Goal: Find specific page/section: Locate a particular part of the current website

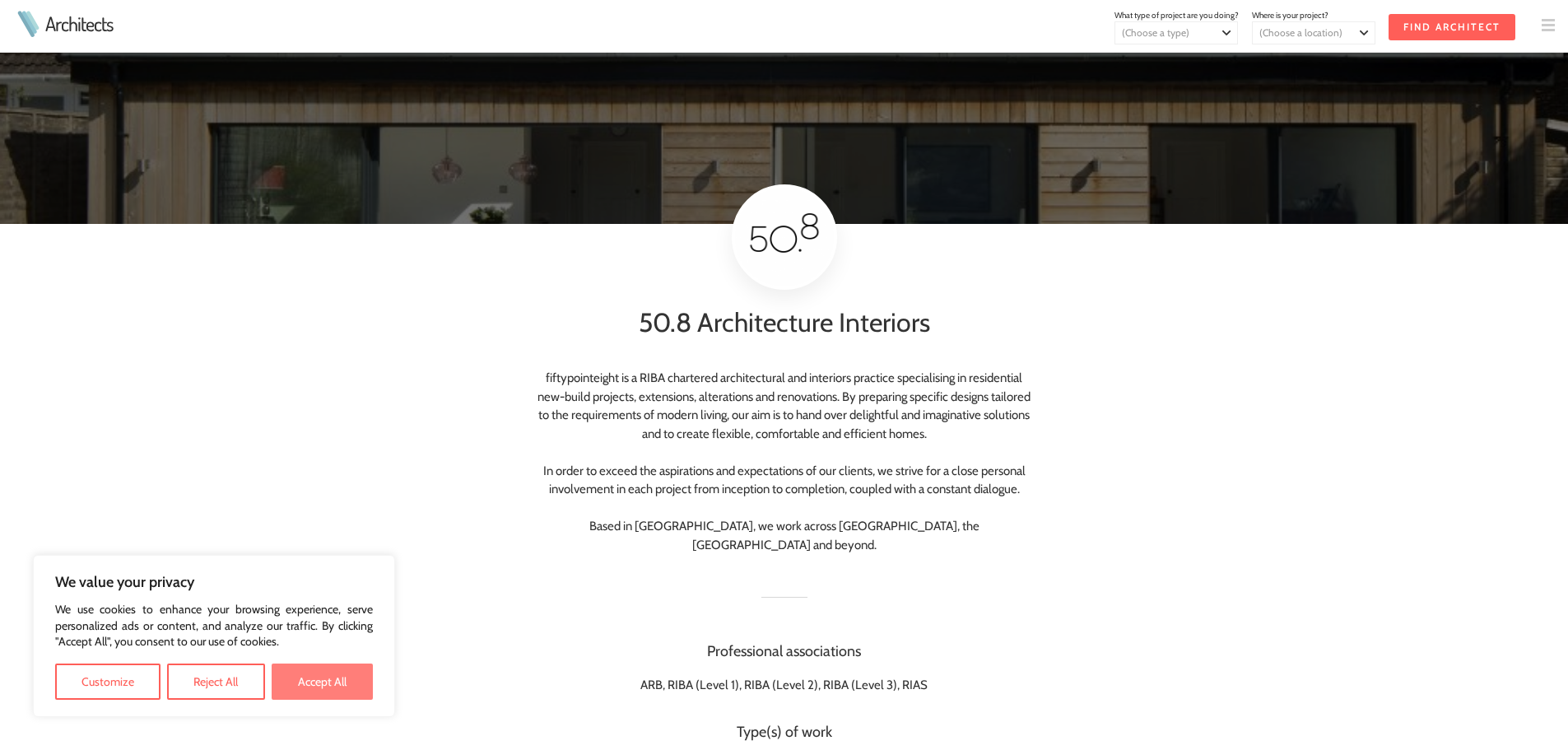
click at [344, 677] on button "Accept All" at bounding box center [323, 681] width 101 height 36
checkbox input "true"
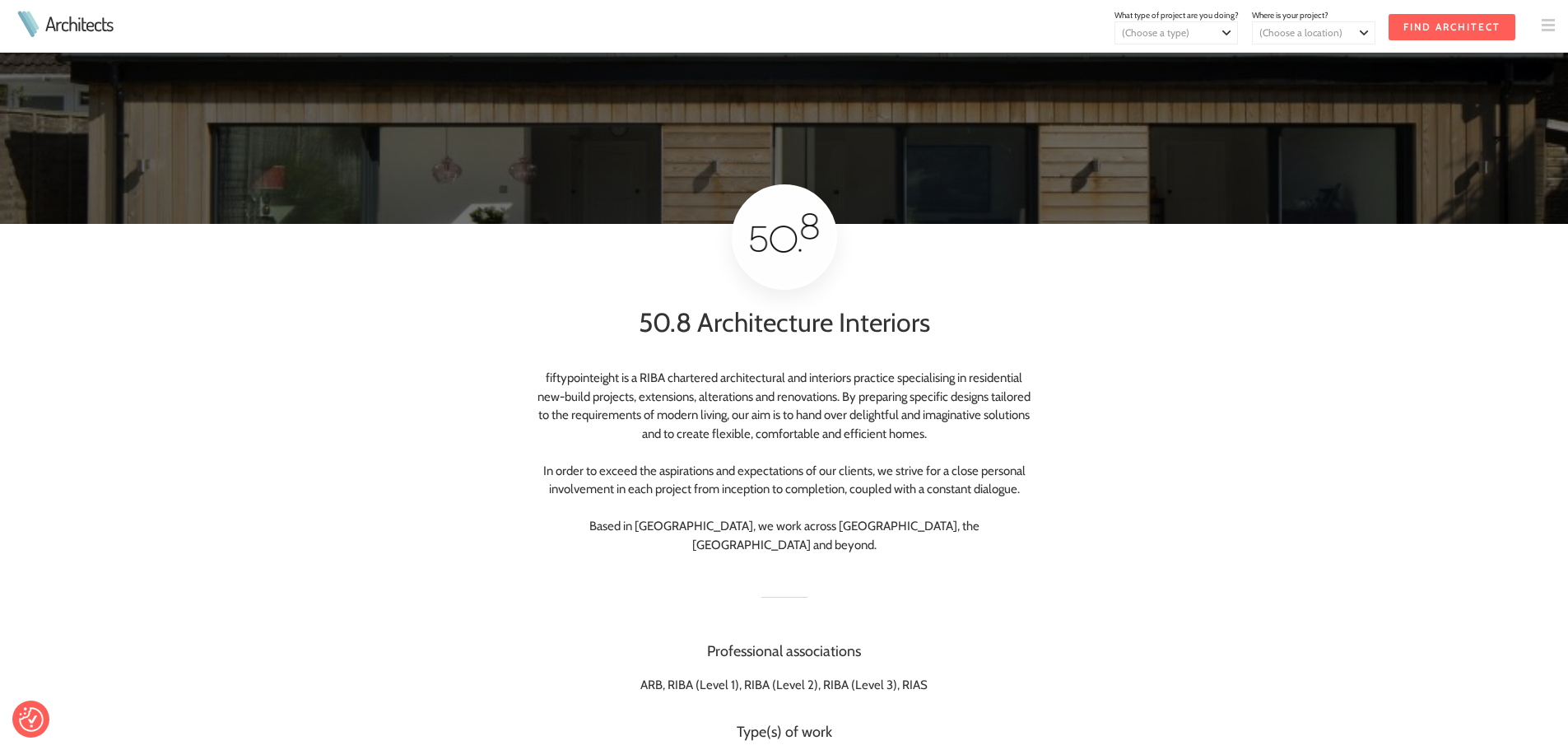
click at [1228, 32] on select "(Choose a type) Residential Commercial Mixed use Conservation & Heritage Public…" at bounding box center [1176, 32] width 122 height 21
click at [328, 381] on div "50.8 Architecture Interiors fiftypointeight is a RIBA chartered architectural a…" at bounding box center [784, 573] width 1568 height 698
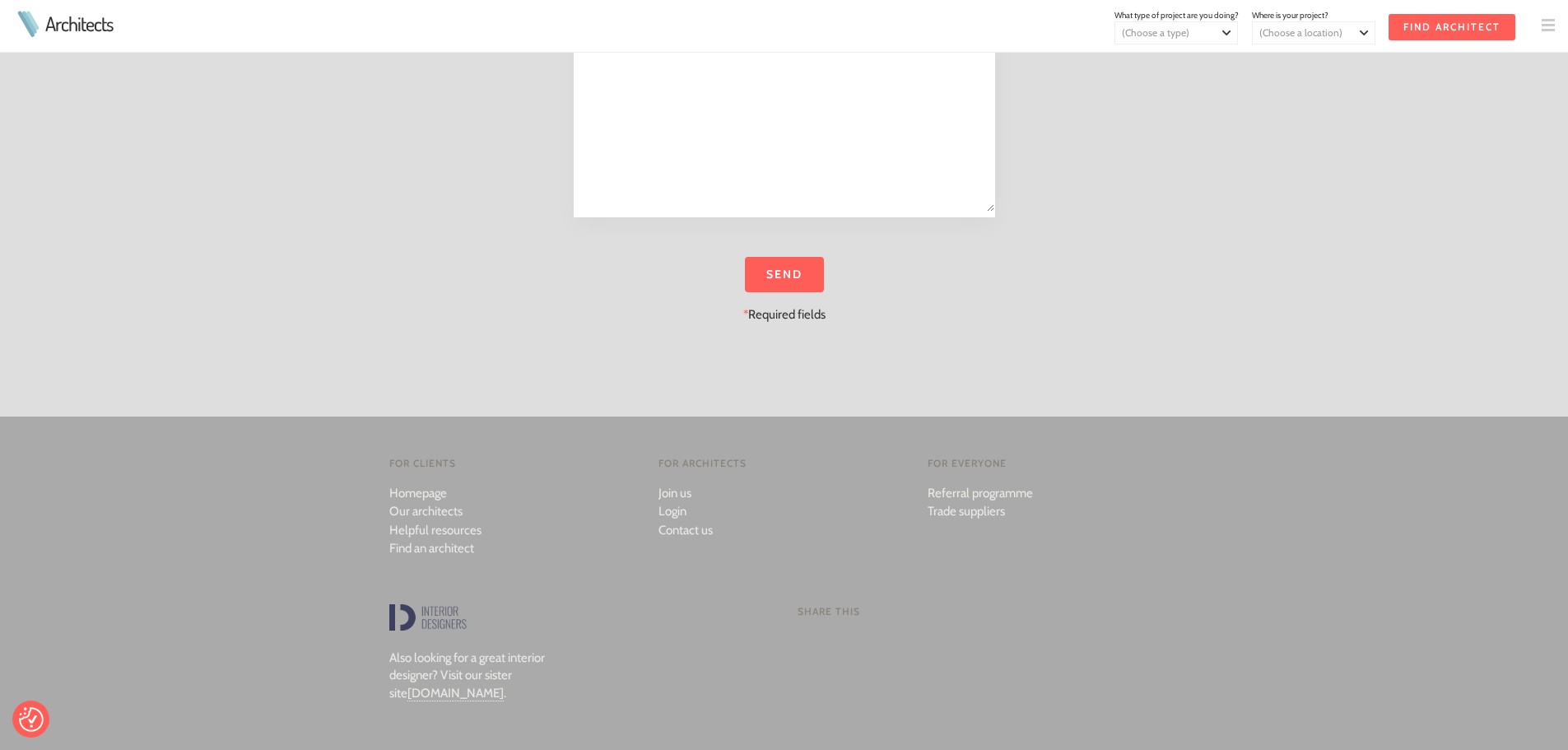
scroll to position [1893, 0]
